Goal: Book appointment/travel/reservation

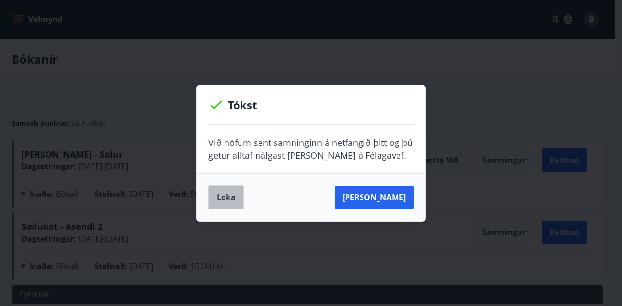
click at [211, 198] on button "Loka" at bounding box center [225, 198] width 35 height 24
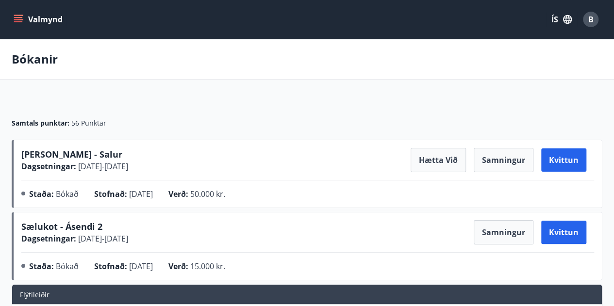
scroll to position [84, 0]
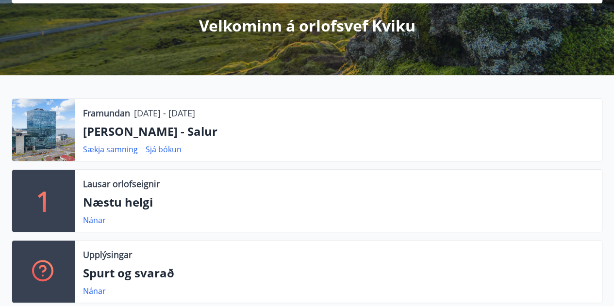
scroll to position [121, 0]
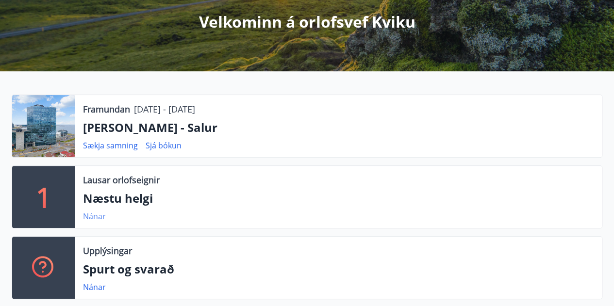
click at [93, 215] on link "Nánar" at bounding box center [94, 216] width 23 height 11
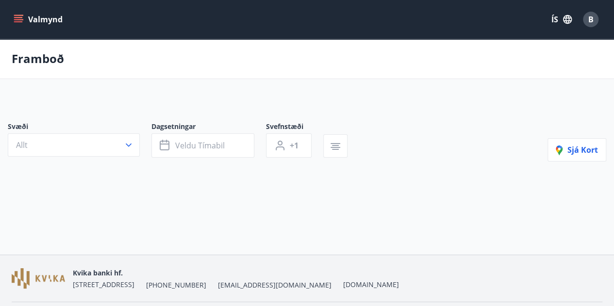
type input "*"
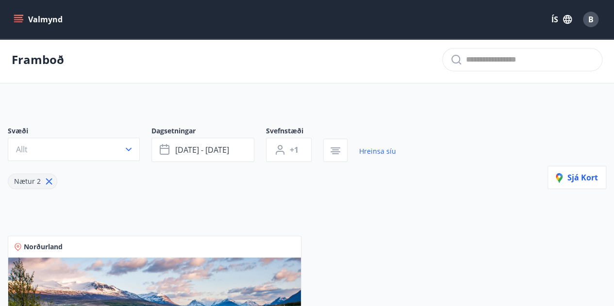
scroll to position [4, 0]
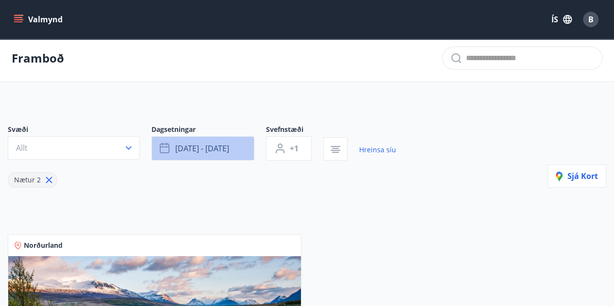
click at [216, 150] on span "[DATE] - [DATE]" at bounding box center [202, 148] width 54 height 11
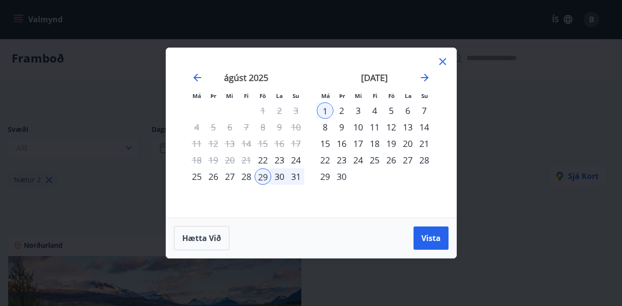
click at [442, 63] on icon at bounding box center [442, 61] width 7 height 7
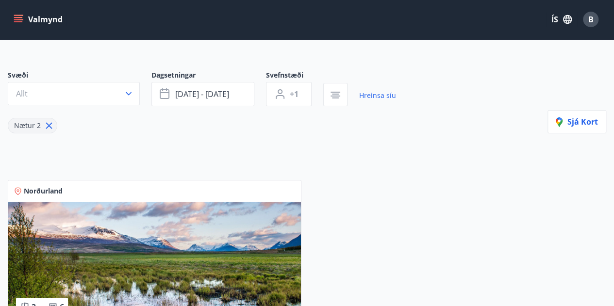
scroll to position [237, 0]
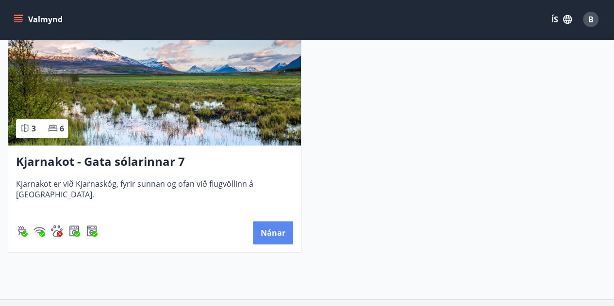
click at [274, 229] on button "Nánar" at bounding box center [273, 232] width 40 height 23
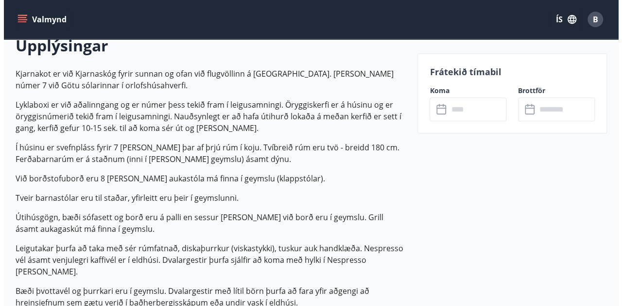
scroll to position [280, 0]
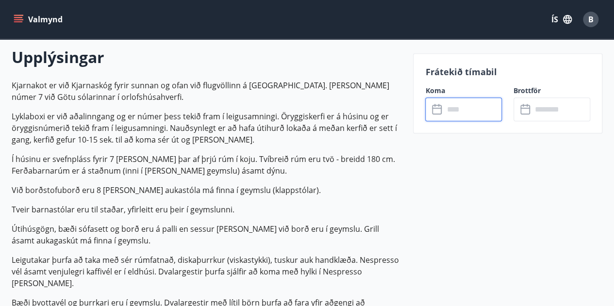
click at [453, 110] on input "text" at bounding box center [473, 110] width 58 height 24
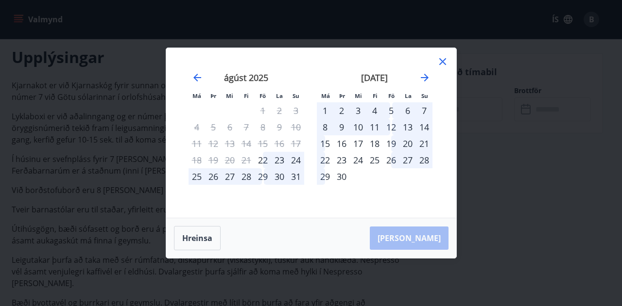
click at [248, 178] on div "28" at bounding box center [246, 177] width 17 height 17
click at [245, 179] on div "28" at bounding box center [246, 177] width 17 height 17
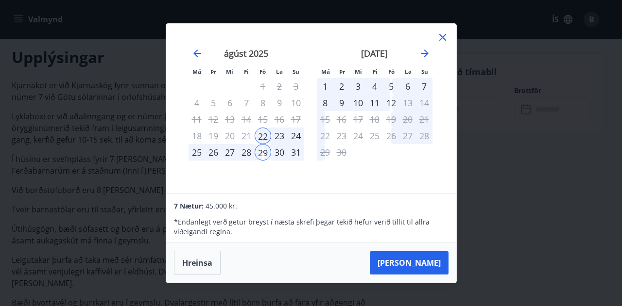
click at [245, 179] on div "[DATE] 1 2 3 4 5 6 7 8 9 10 11 12 13 14 15 16 17 18 19 20 21 22 23 24 25 26 27 …" at bounding box center [246, 114] width 128 height 159
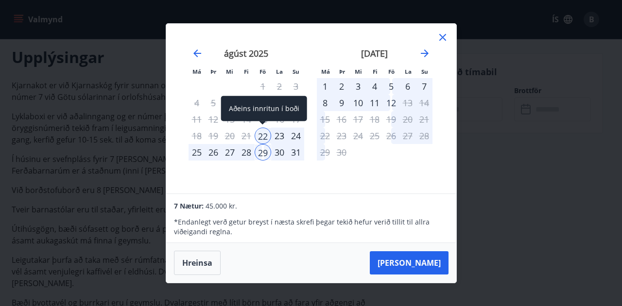
click at [261, 137] on div "22" at bounding box center [263, 136] width 17 height 17
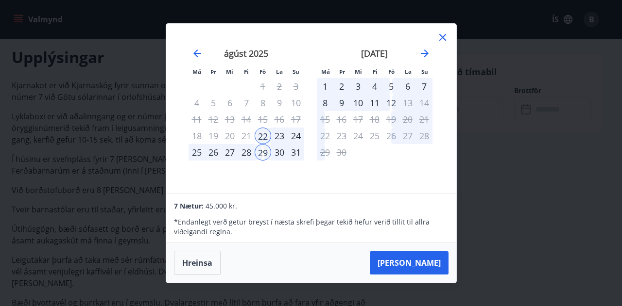
click at [261, 156] on div "29" at bounding box center [263, 152] width 17 height 17
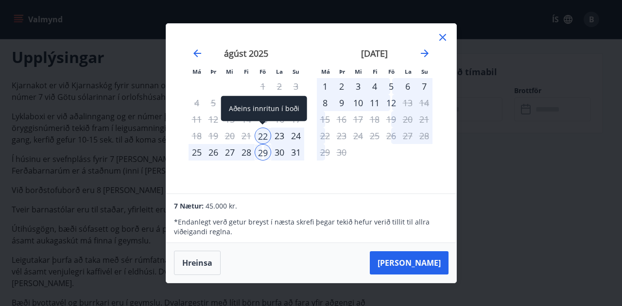
click at [264, 130] on div "22" at bounding box center [263, 136] width 17 height 17
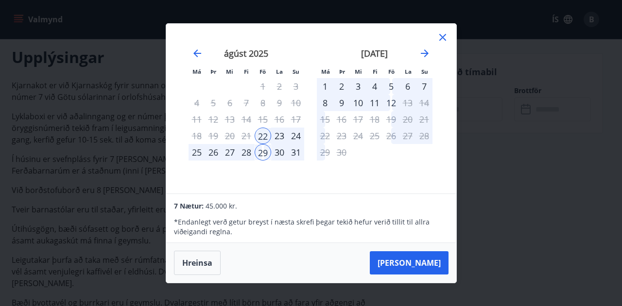
click at [445, 35] on icon at bounding box center [442, 37] width 7 height 7
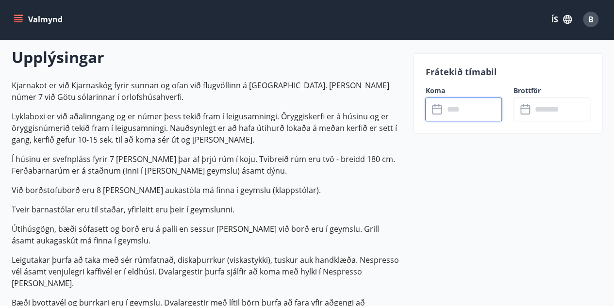
click at [460, 102] on input "text" at bounding box center [473, 110] width 58 height 24
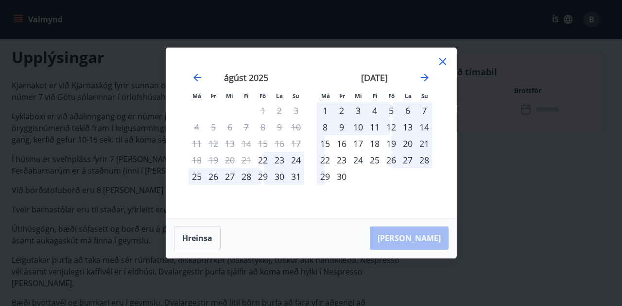
click at [261, 178] on div "29" at bounding box center [263, 177] width 17 height 17
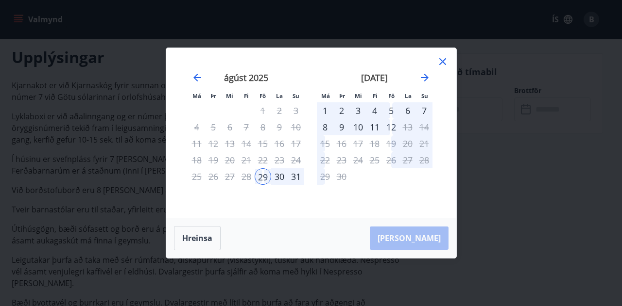
click at [444, 64] on icon at bounding box center [443, 62] width 12 height 12
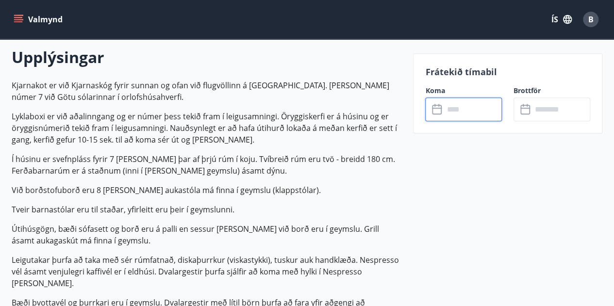
click at [454, 109] on input "text" at bounding box center [473, 110] width 58 height 24
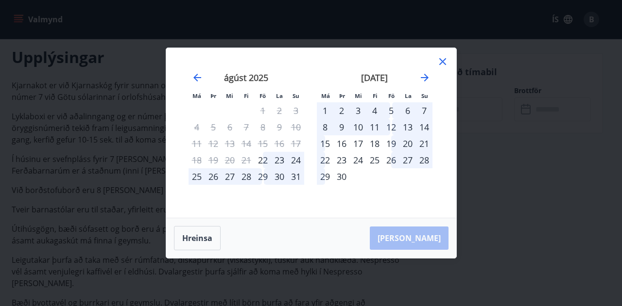
click at [246, 175] on div "28" at bounding box center [246, 177] width 17 height 17
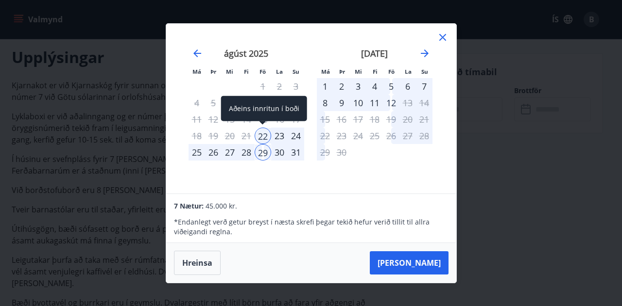
click at [262, 137] on div "22" at bounding box center [263, 136] width 17 height 17
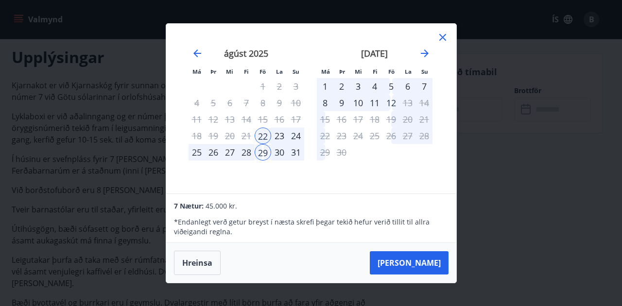
click at [443, 33] on icon at bounding box center [443, 38] width 12 height 12
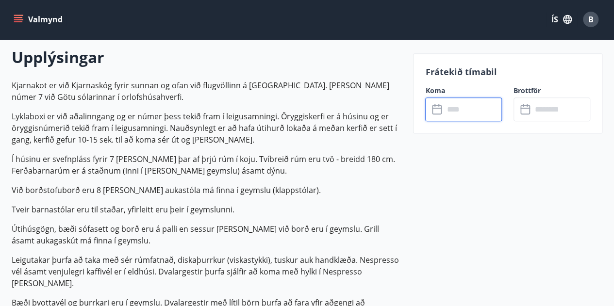
click at [451, 107] on input "text" at bounding box center [473, 110] width 58 height 24
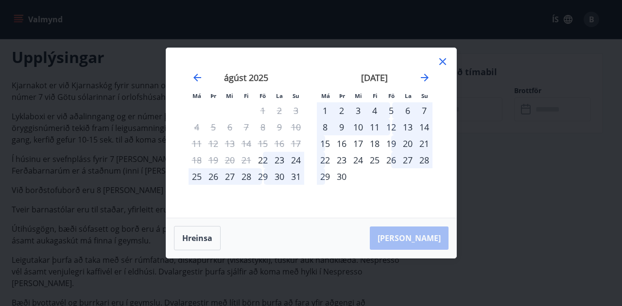
click at [262, 178] on div "29" at bounding box center [263, 177] width 17 height 17
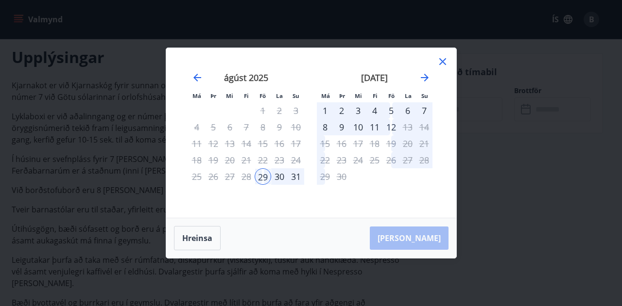
click at [326, 108] on div "1" at bounding box center [325, 110] width 17 height 17
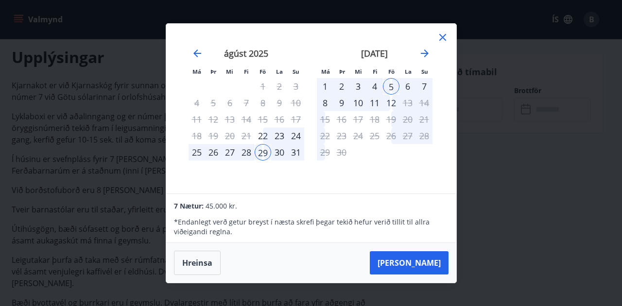
click at [324, 90] on div "1" at bounding box center [325, 86] width 17 height 17
click at [323, 83] on div "1" at bounding box center [325, 86] width 17 height 17
drag, startPoint x: 323, startPoint y: 83, endPoint x: 321, endPoint y: 167, distance: 83.6
click at [321, 167] on div "[DATE] 1 2 3 4 5 6 7 8 9 10 11 12 13 14 15 16 17 18 19 20 21 22 23 24 25 26 27 …" at bounding box center [374, 114] width 128 height 159
click at [246, 150] on div "28" at bounding box center [246, 152] width 17 height 17
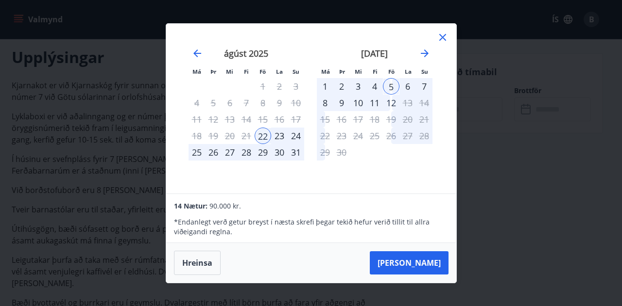
click at [247, 151] on div "28" at bounding box center [246, 152] width 17 height 17
click at [440, 39] on icon at bounding box center [442, 37] width 7 height 7
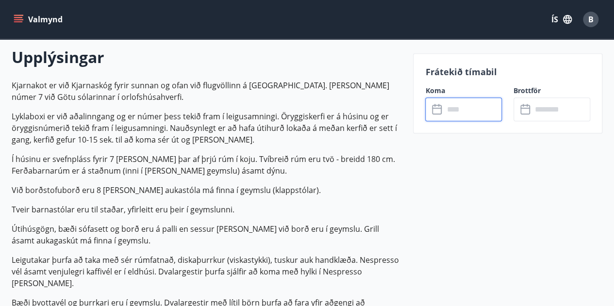
click at [468, 107] on input "text" at bounding box center [473, 110] width 58 height 24
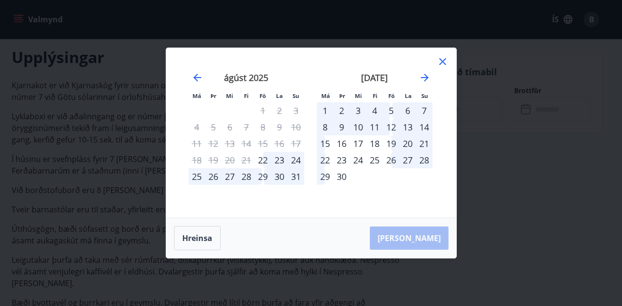
click at [262, 182] on div "29" at bounding box center [263, 177] width 17 height 17
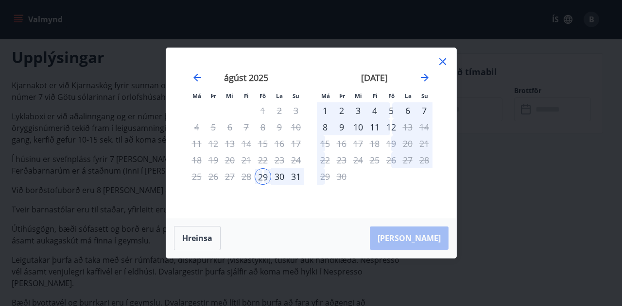
click at [341, 112] on div "2" at bounding box center [341, 110] width 17 height 17
